Goal: Information Seeking & Learning: Learn about a topic

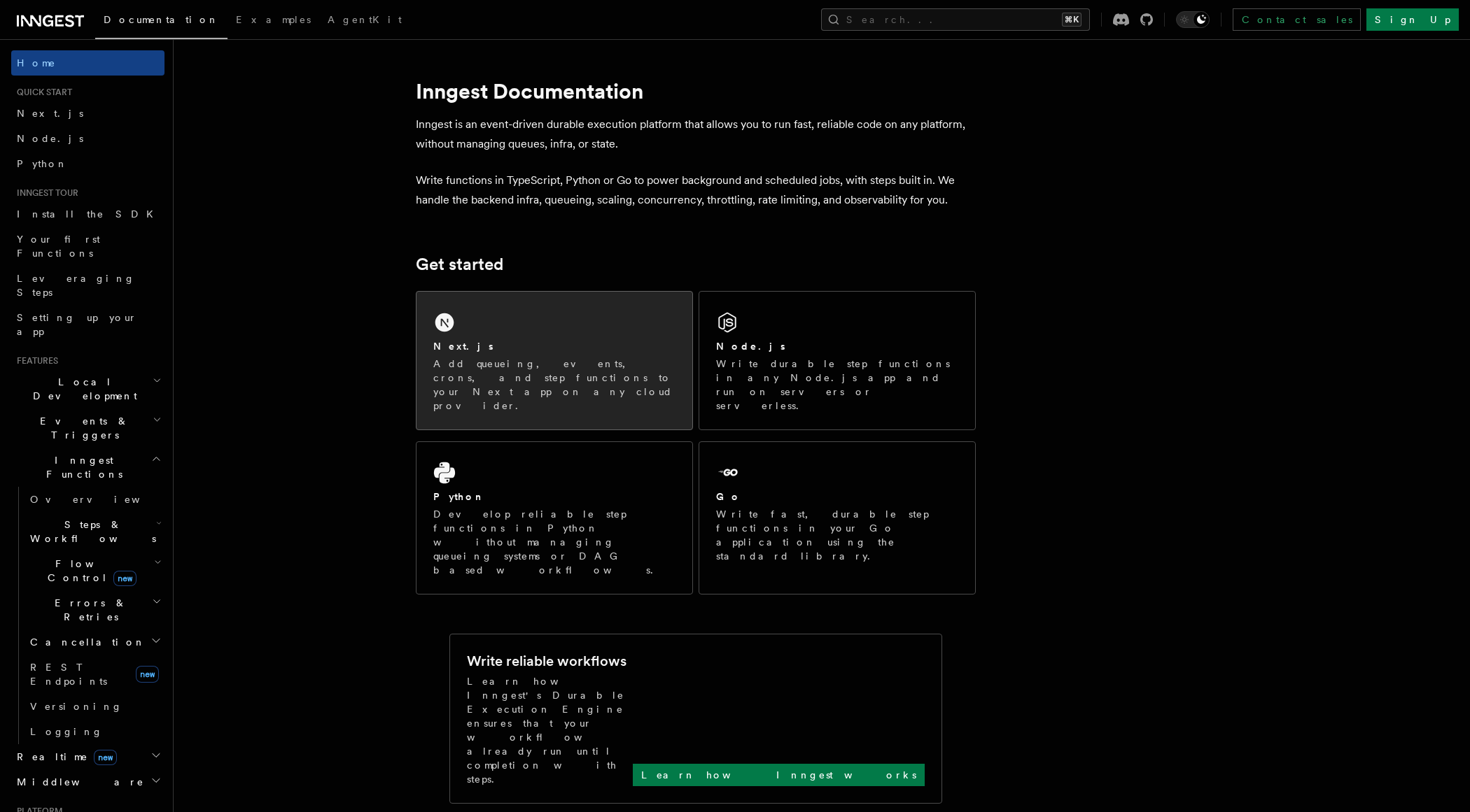
click at [494, 393] on div "Next.js Add queueing, events, crons, and step functions to your Next app on any…" at bounding box center [554, 360] width 276 height 138
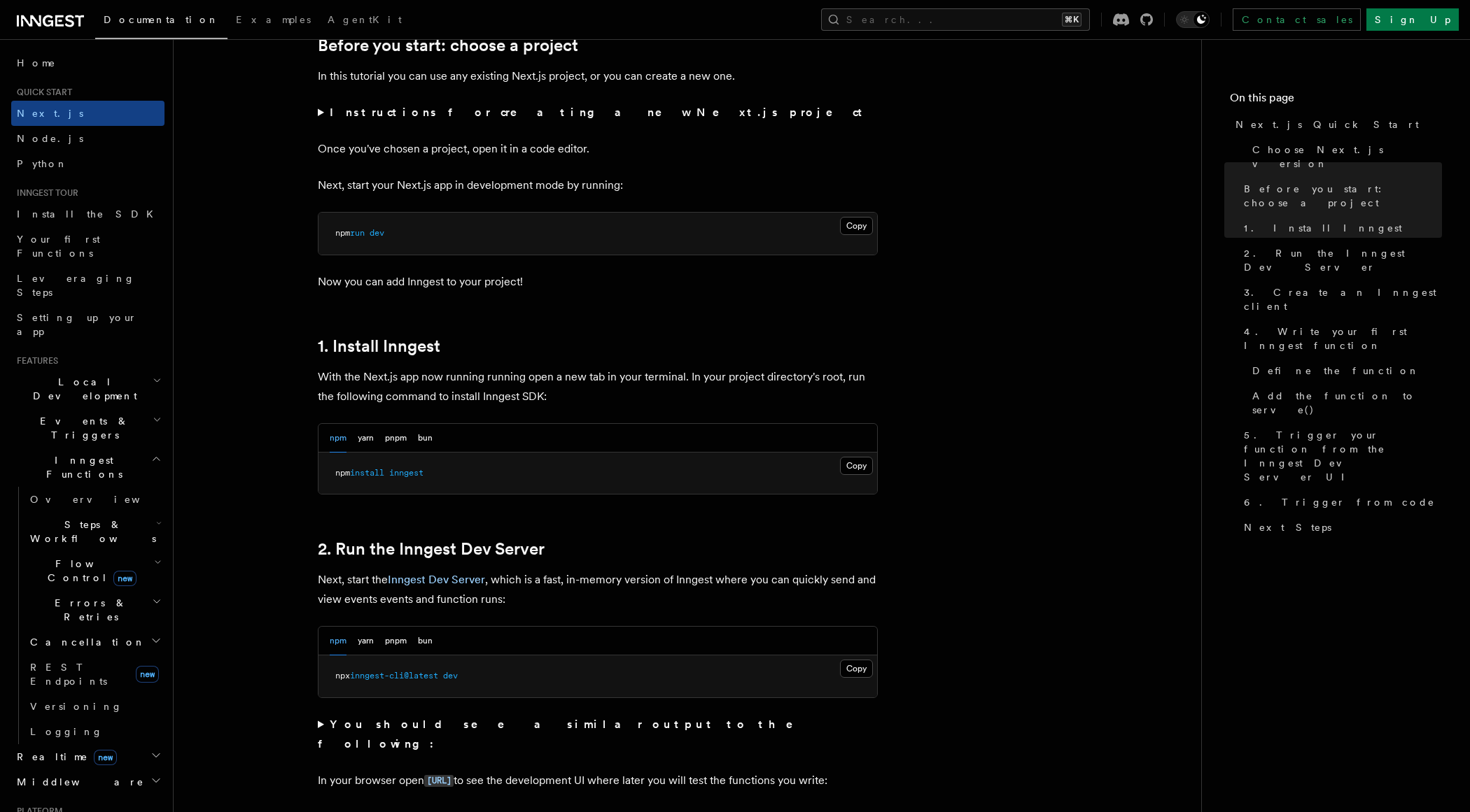
scroll to position [505, 0]
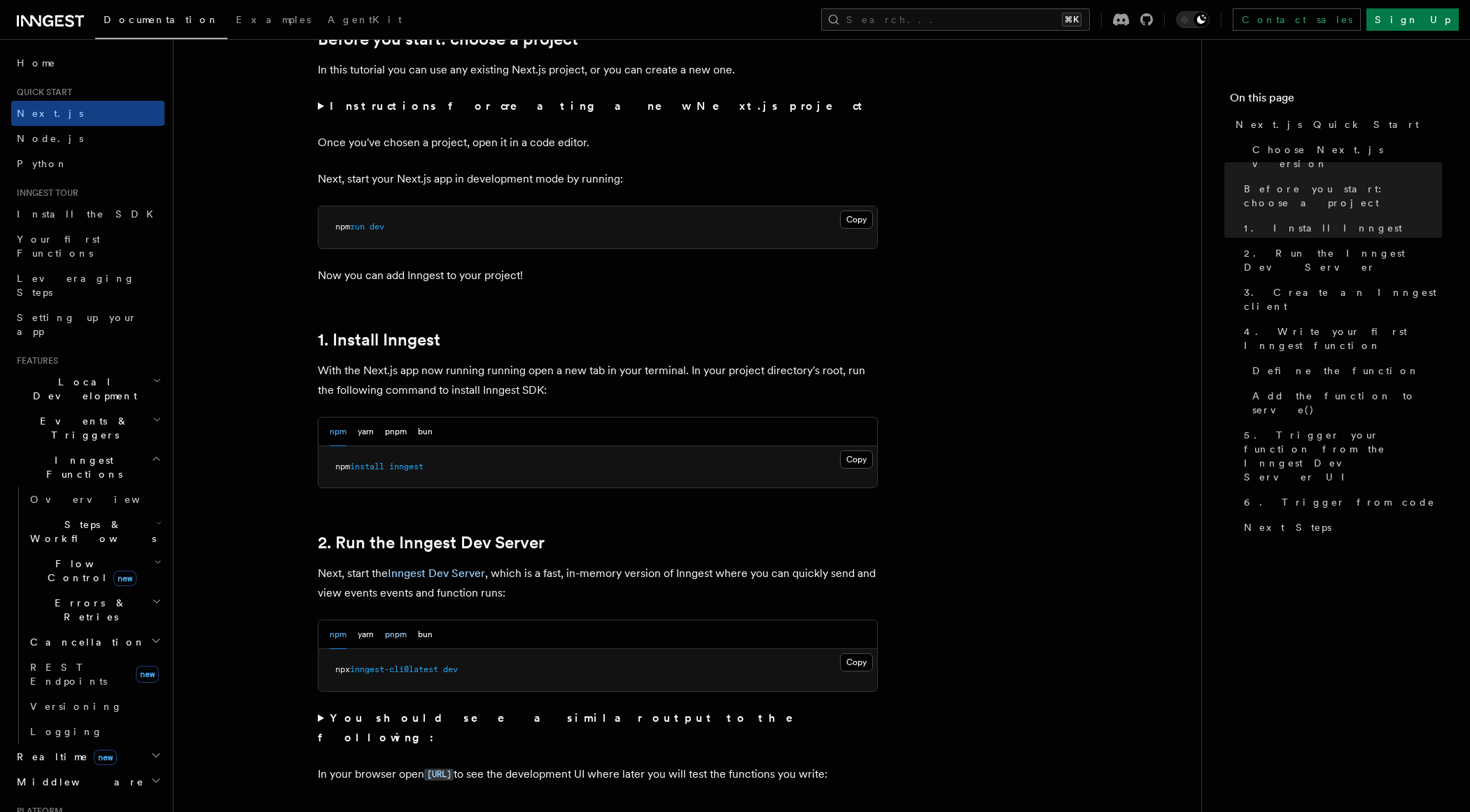
click at [386, 627] on button "pnpm" at bounding box center [396, 634] width 22 height 29
click at [341, 638] on button "npm" at bounding box center [338, 634] width 17 height 29
click at [849, 456] on button "Copy Copied" at bounding box center [855, 460] width 33 height 18
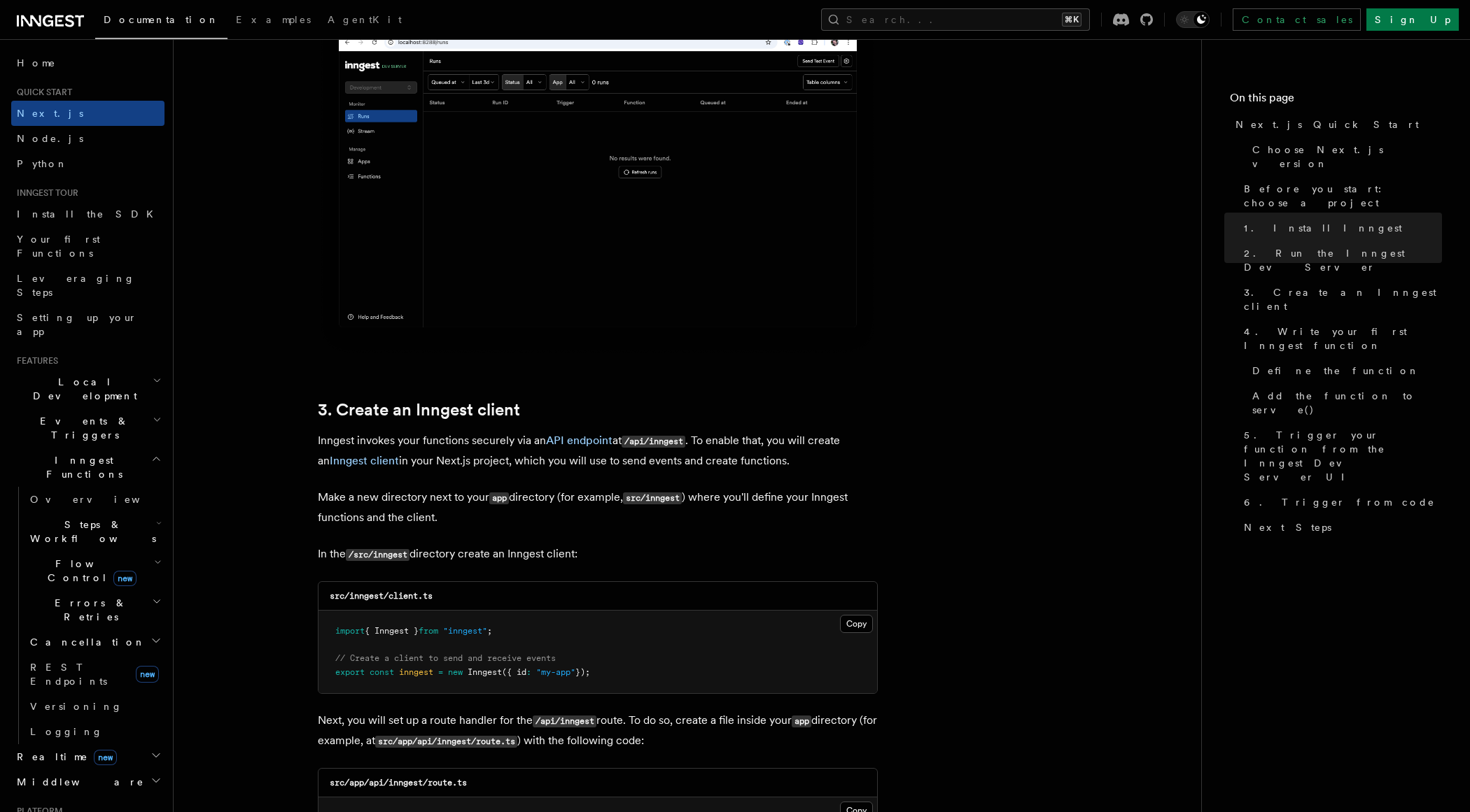
scroll to position [1322, 0]
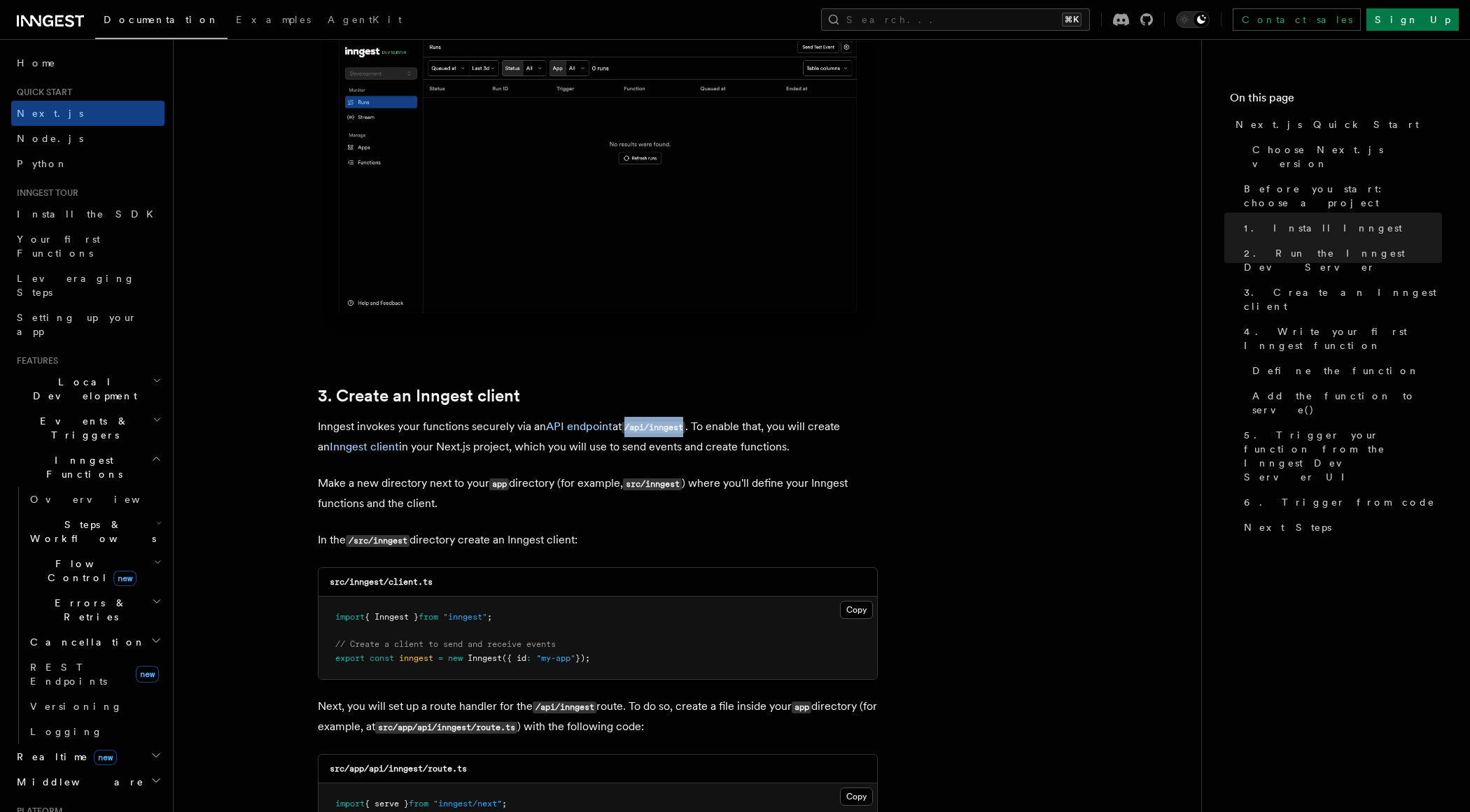
drag, startPoint x: 629, startPoint y: 426, endPoint x: 688, endPoint y: 435, distance: 59.7
click at [688, 435] on p "Inngest invokes your functions securely via an API endpoint at /api/inngest . T…" at bounding box center [598, 437] width 560 height 40
copy code "/api/inngest"
click at [843, 605] on button "Copy Copied" at bounding box center [855, 609] width 33 height 18
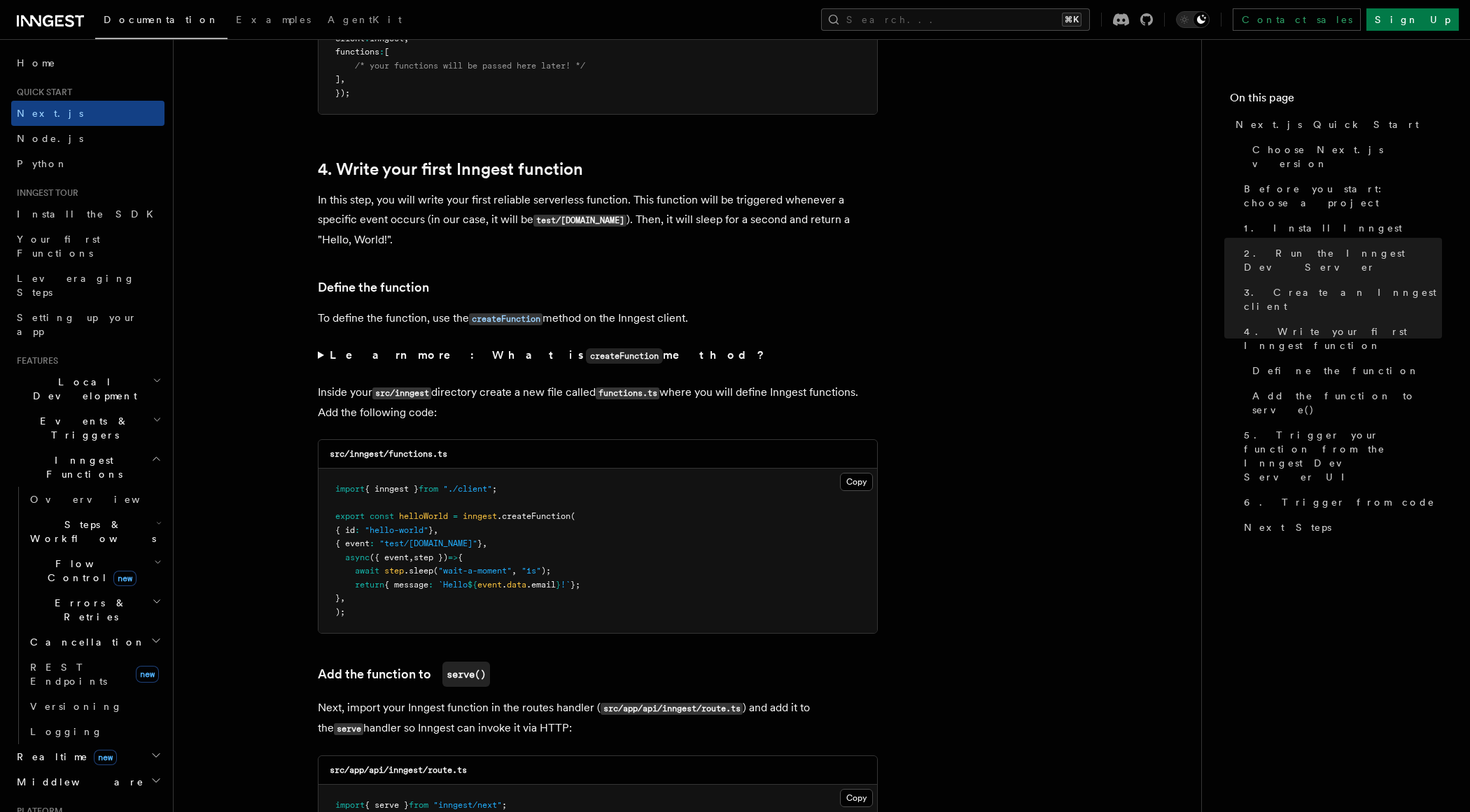
scroll to position [2156, 0]
click at [1015, 25] on button "Search... ⌘K" at bounding box center [955, 19] width 269 height 23
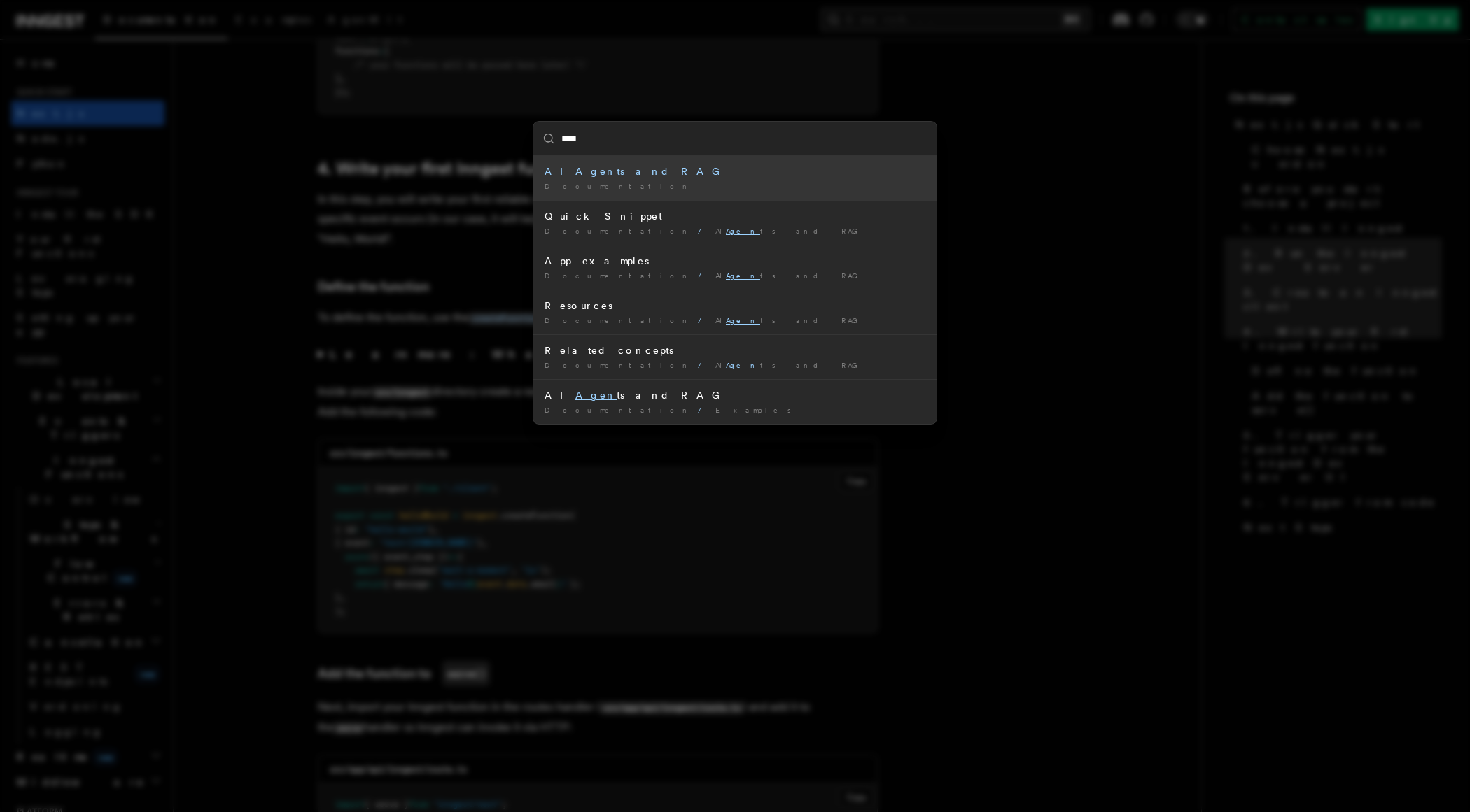
type input "*****"
click at [556, 186] on span "Documentation" at bounding box center [618, 186] width 148 height 8
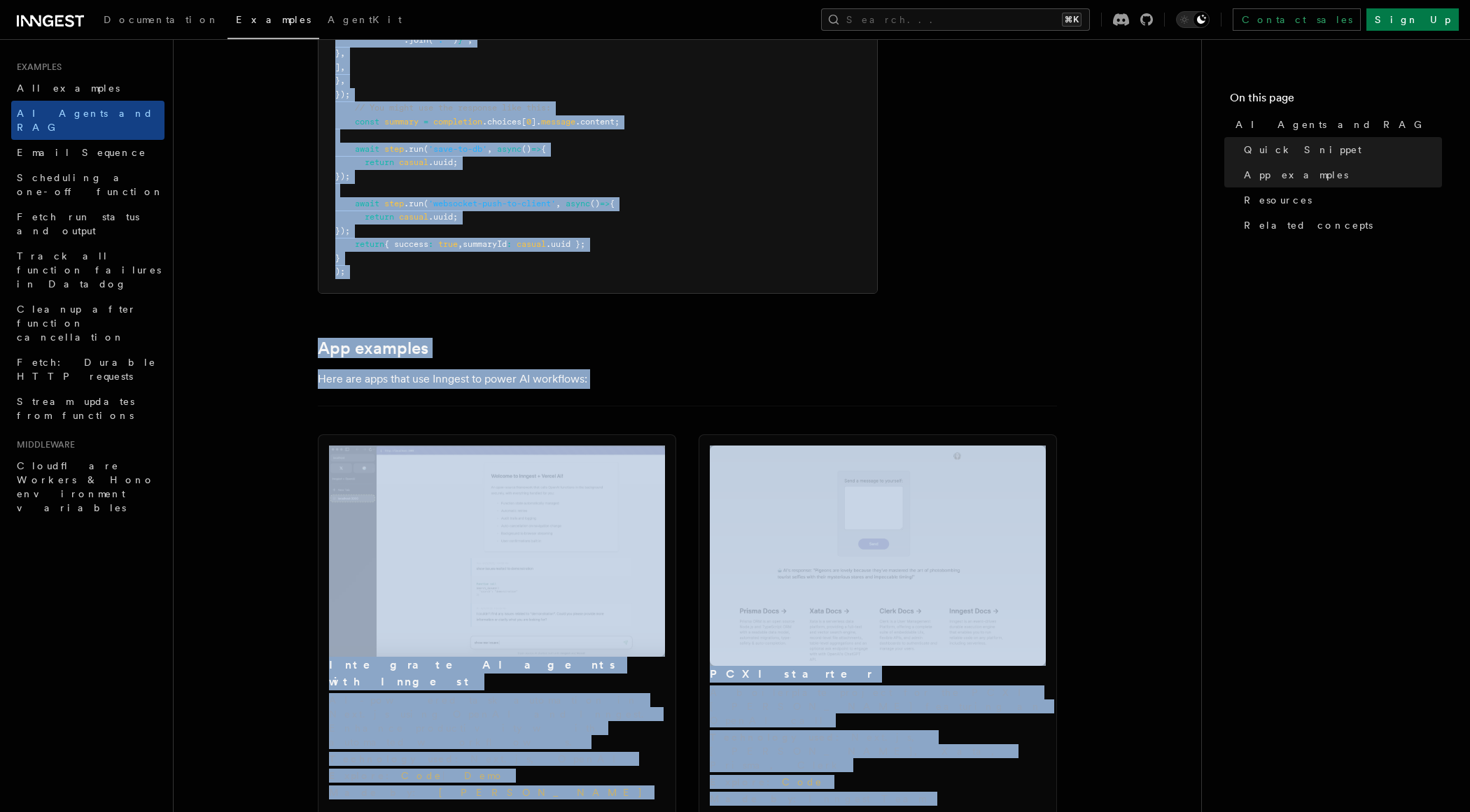
scroll to position [1173, 0]
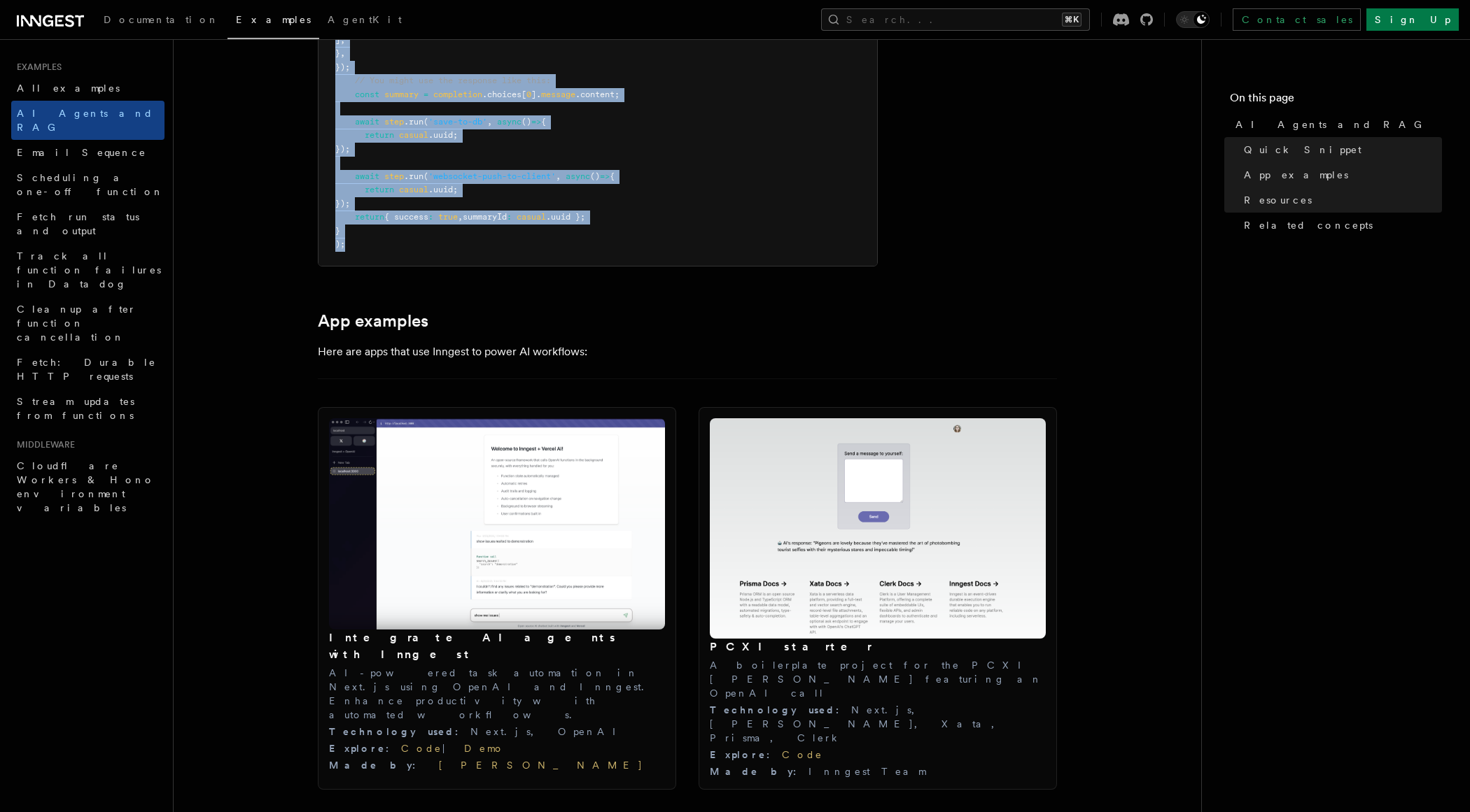
drag, startPoint x: 307, startPoint y: 69, endPoint x: 622, endPoint y: 256, distance: 366.3
click at [622, 256] on article "Examples AI Agents and RAG Inngest offers tools to support the development of A…" at bounding box center [686, 509] width 982 height 3242
copy article "Examples AI Agents and RAG Inngest offers tools to support the development of A…"
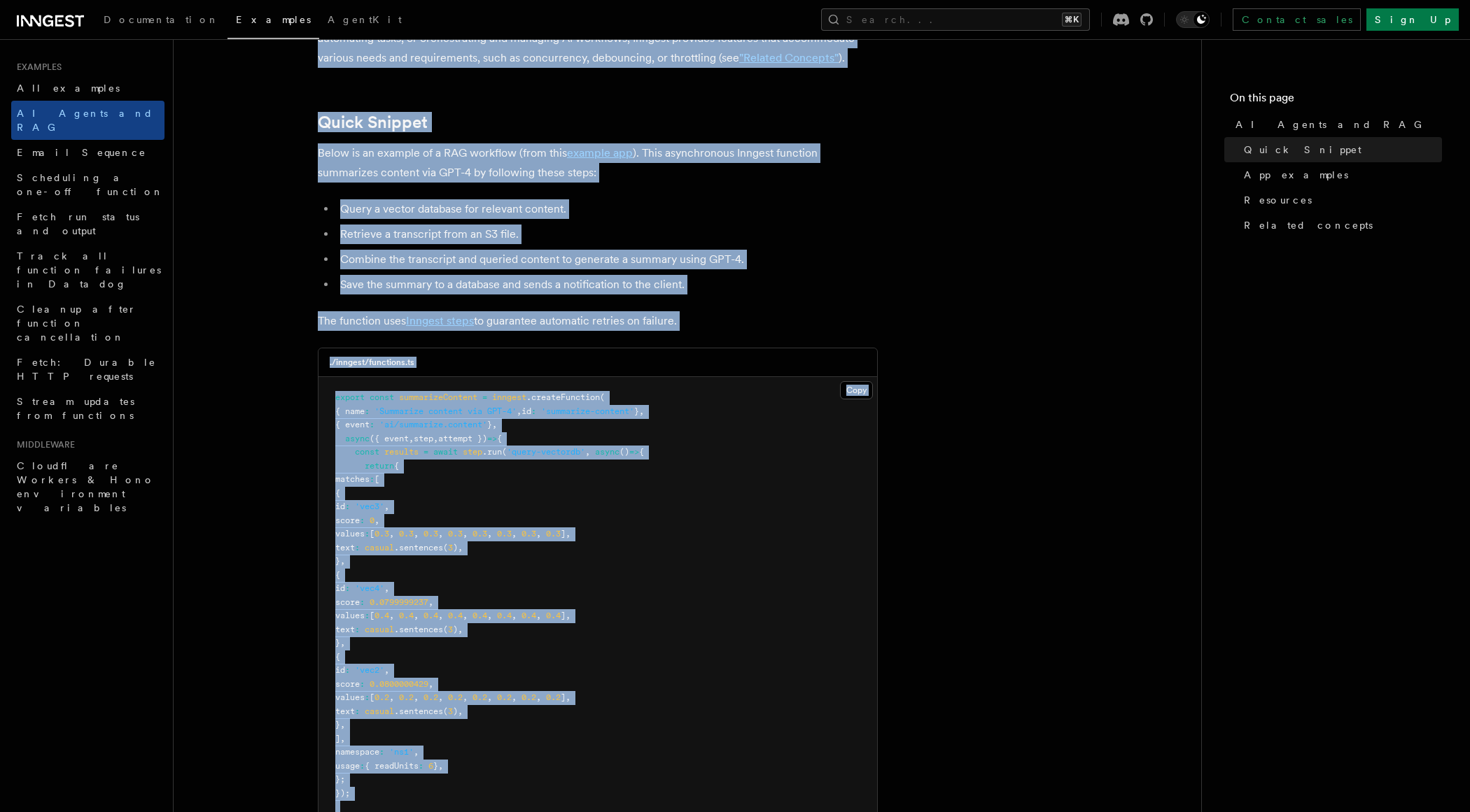
scroll to position [106, 0]
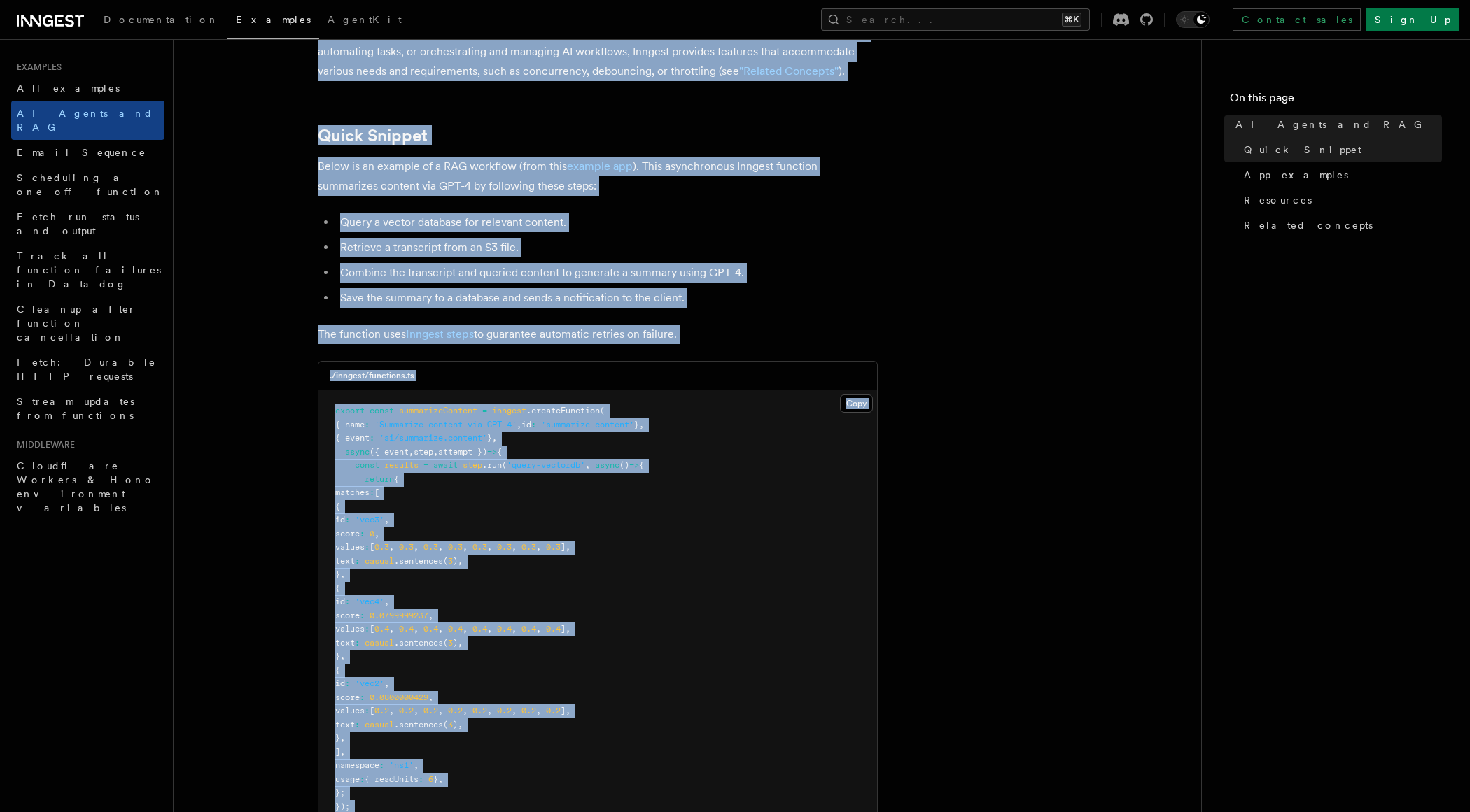
click at [820, 269] on li "Combine the transcript and queried content to generate a summary using GPT-4." at bounding box center [606, 273] width 541 height 20
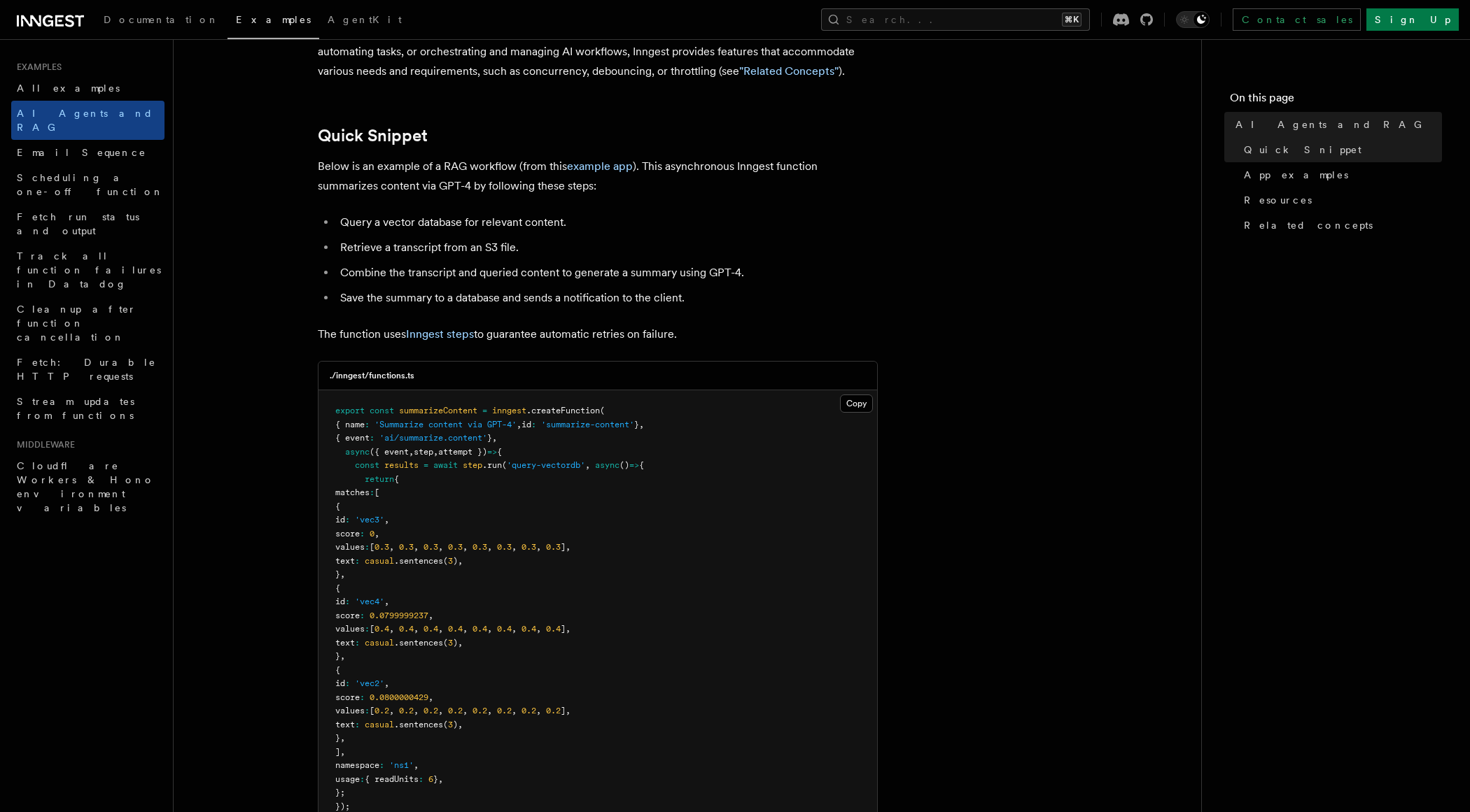
scroll to position [149, 0]
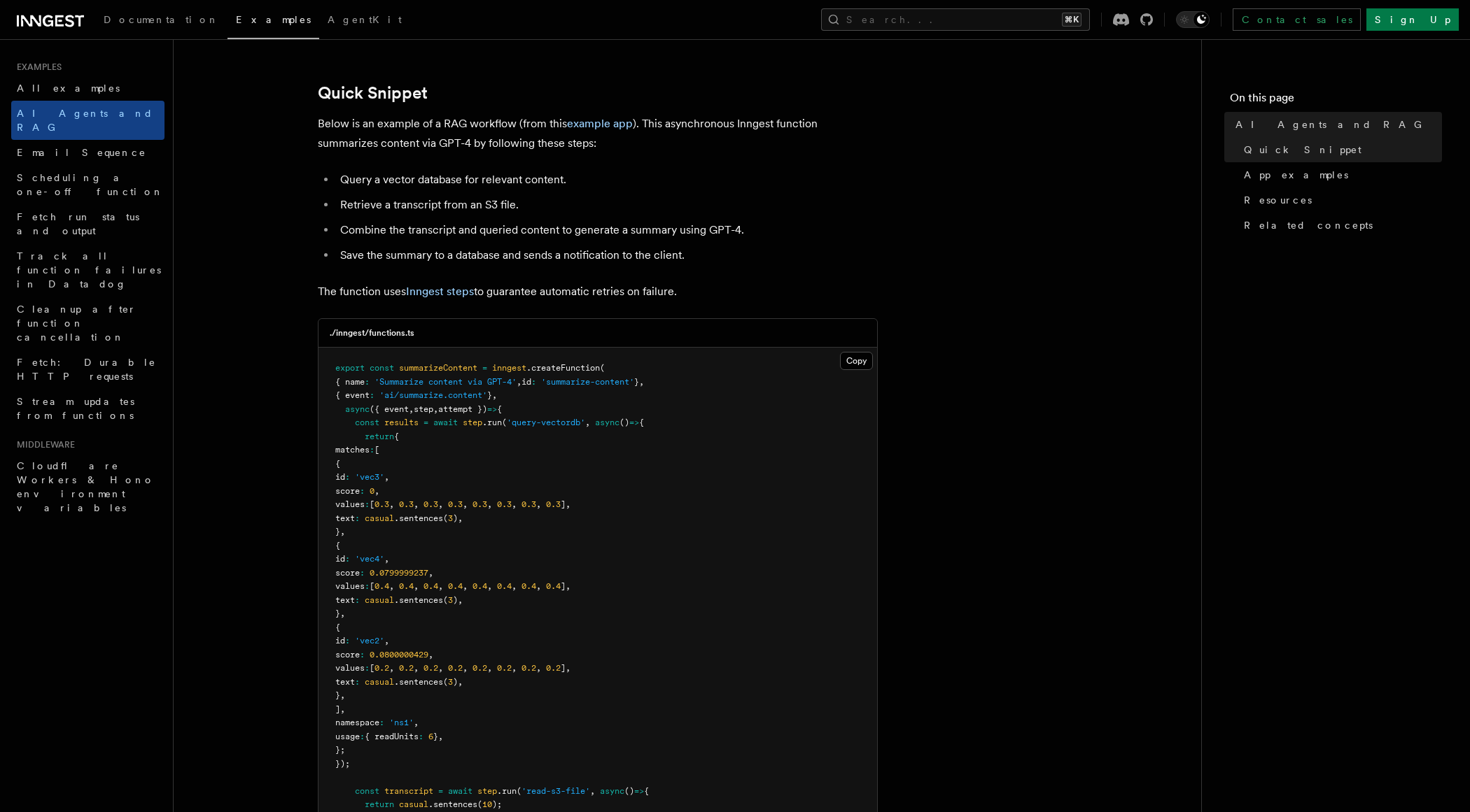
click at [554, 371] on span ".createFunction" at bounding box center [563, 368] width 74 height 10
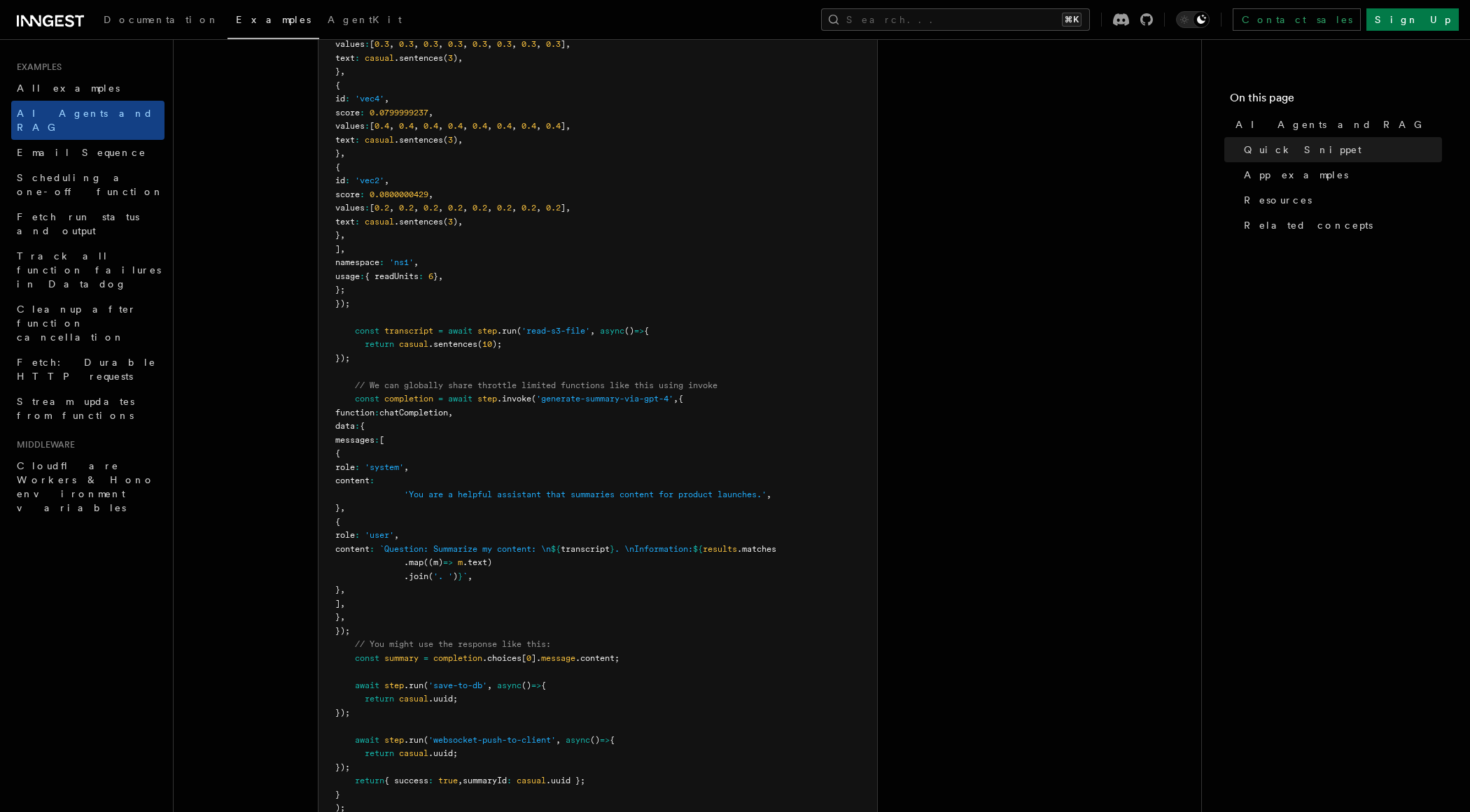
scroll to position [609, 0]
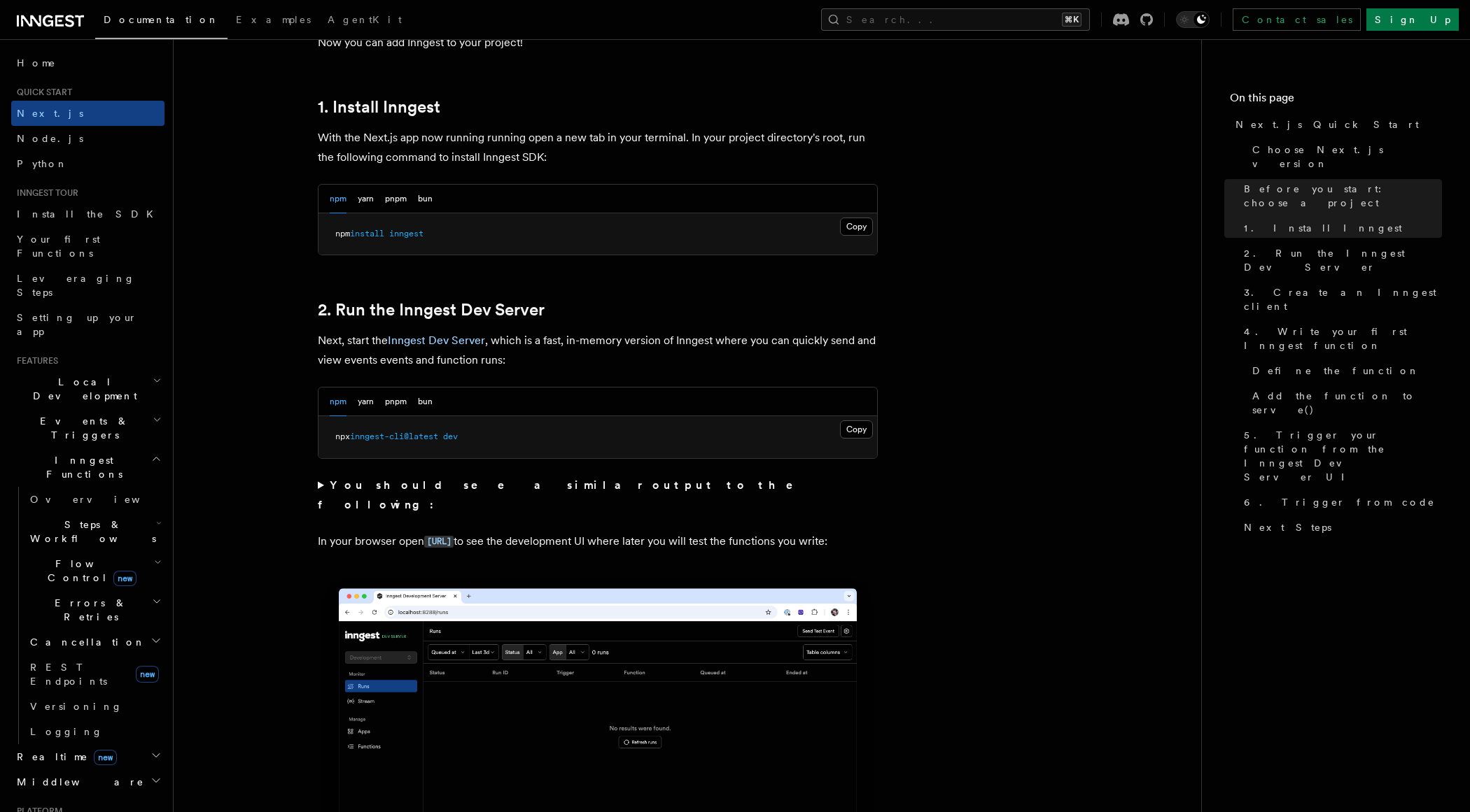
scroll to position [736, 0]
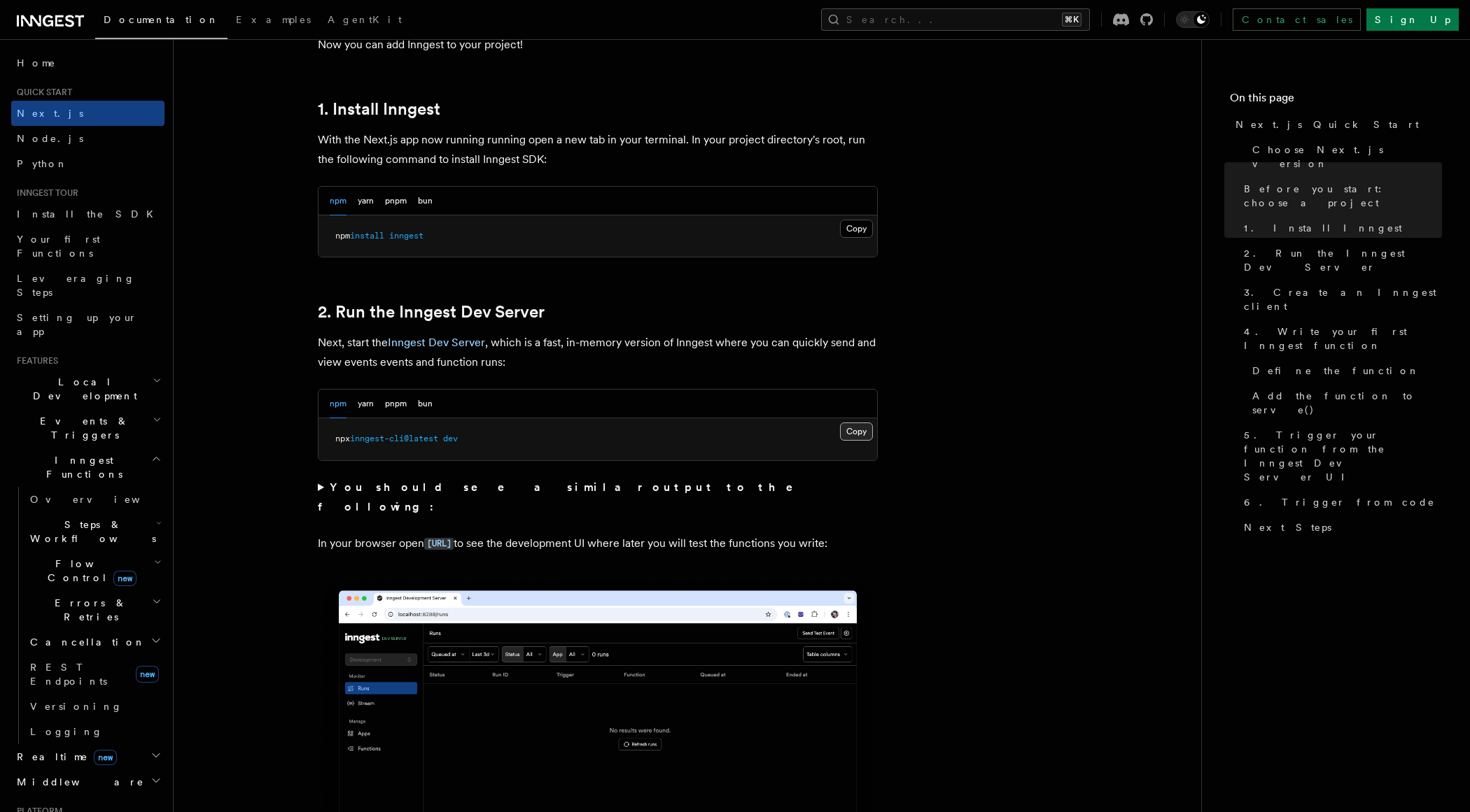
click at [860, 425] on button "Copy Copied" at bounding box center [855, 432] width 33 height 18
